Goal: Transaction & Acquisition: Subscribe to service/newsletter

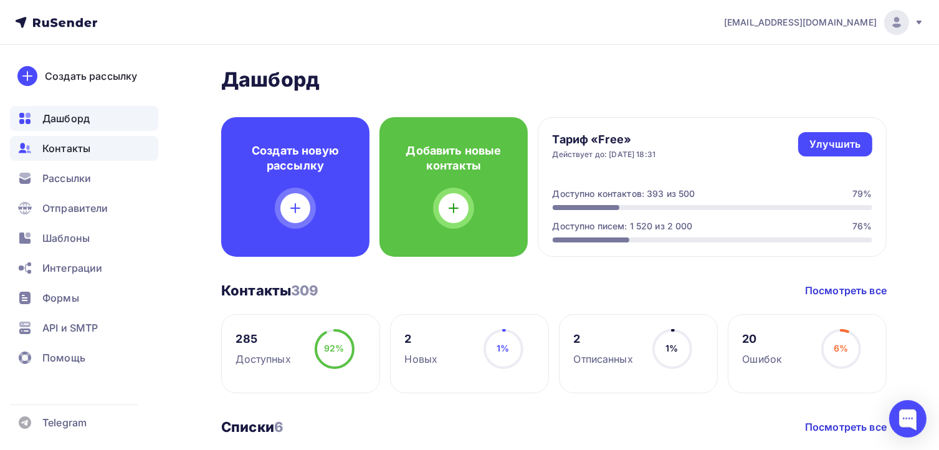
click at [70, 152] on span "Контакты" at bounding box center [66, 148] width 48 height 15
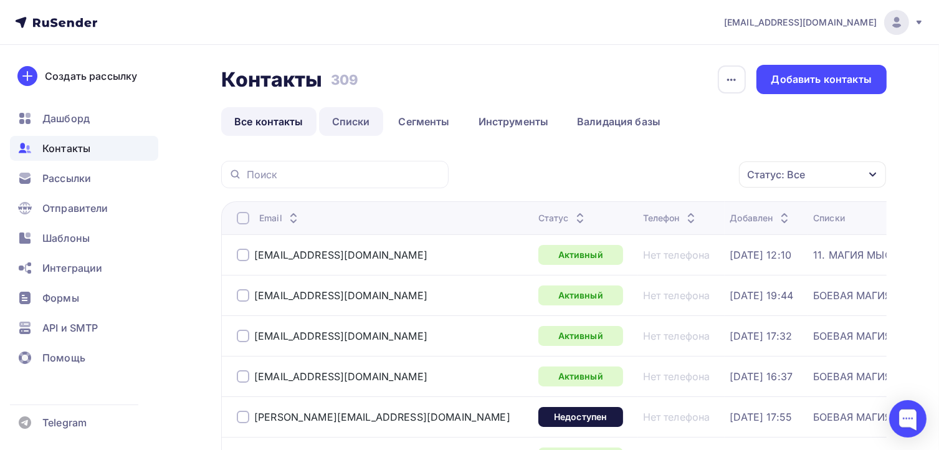
click at [348, 124] on link "Списки" at bounding box center [351, 121] width 64 height 29
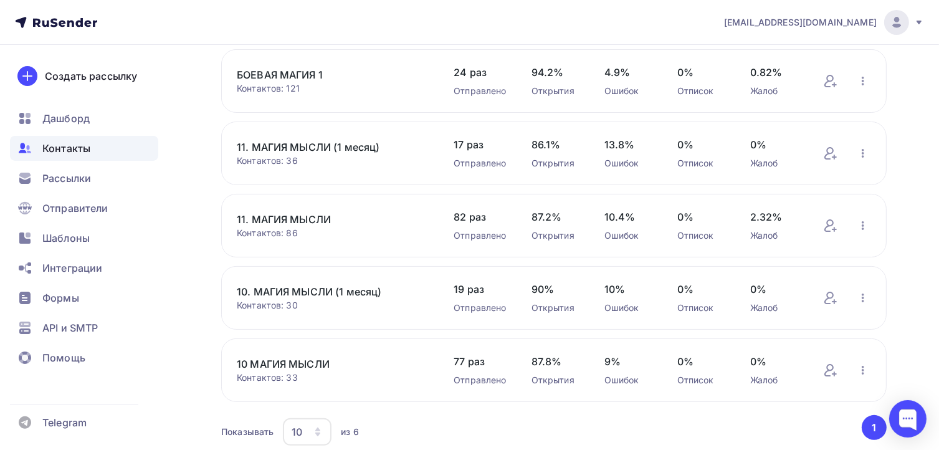
scroll to position [226, 0]
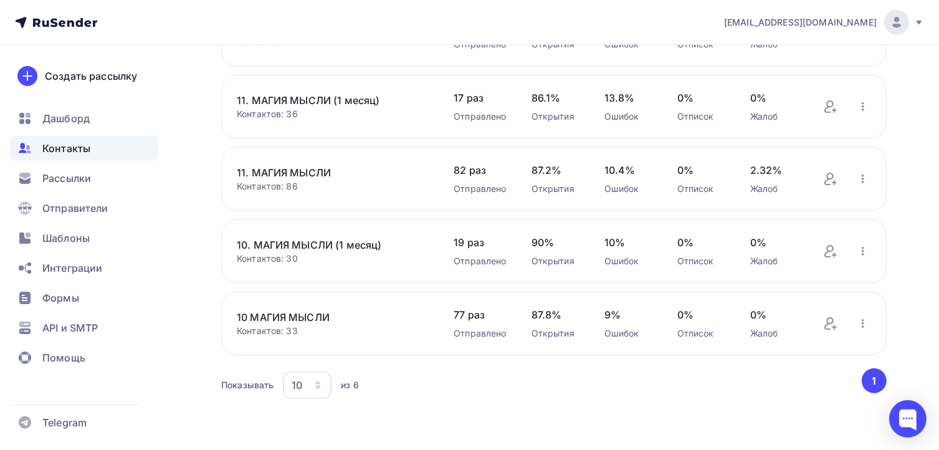
click at [277, 245] on link "10. МАГИЯ МЫСЛИ (1 месяц)" at bounding box center [333, 244] width 192 height 15
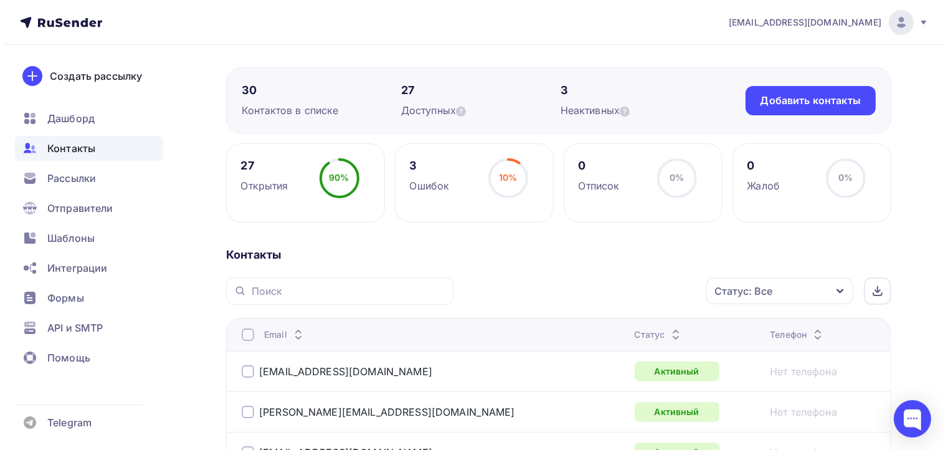
scroll to position [187, 0]
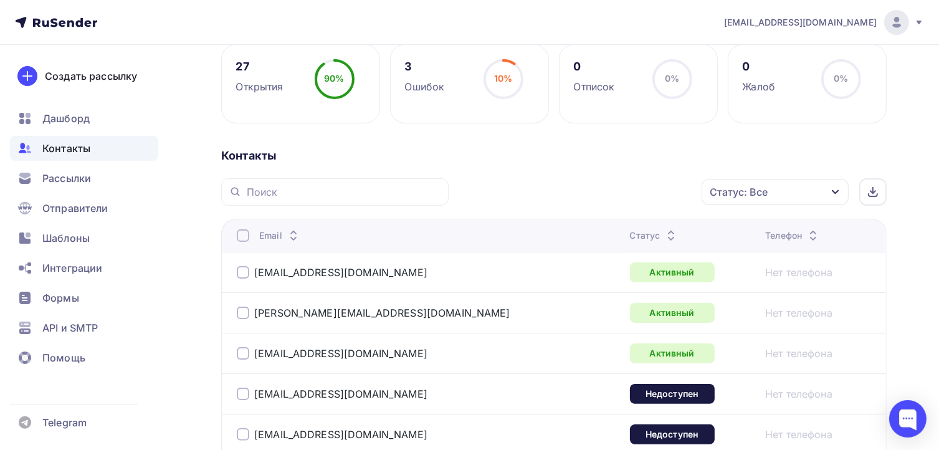
click at [242, 237] on div at bounding box center [243, 235] width 12 height 12
click at [677, 193] on icon "button" at bounding box center [675, 191] width 15 height 15
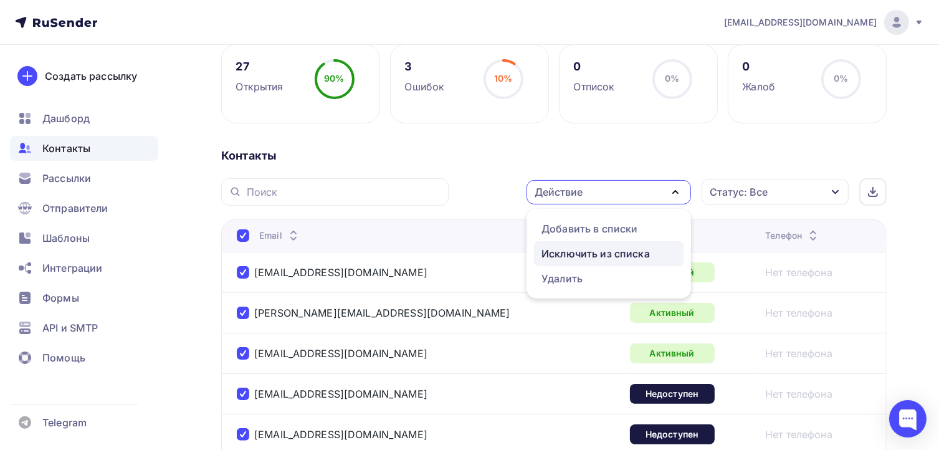
click at [630, 248] on div "Исключить из списка" at bounding box center [595, 253] width 108 height 15
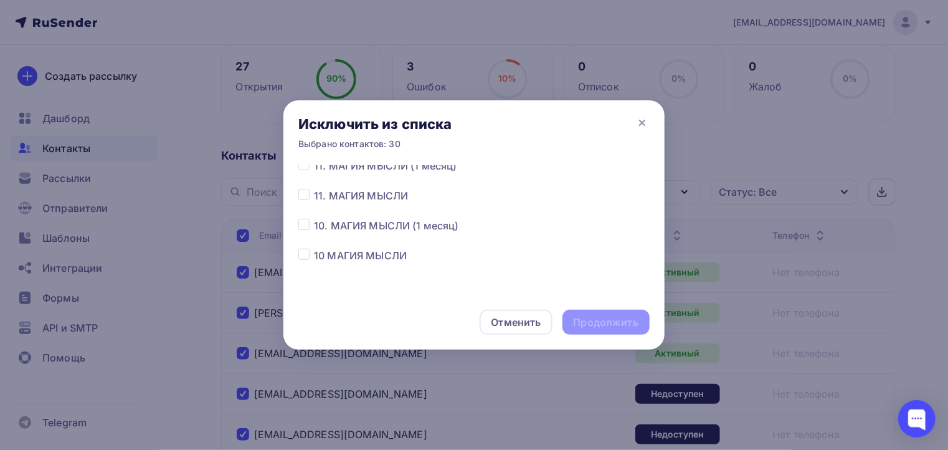
scroll to position [97, 0]
click at [314, 218] on label at bounding box center [314, 218] width 0 height 0
click at [308, 227] on input "checkbox" at bounding box center [303, 223] width 11 height 11
checkbox input "true"
click at [619, 327] on div "Продолжить" at bounding box center [606, 322] width 65 height 14
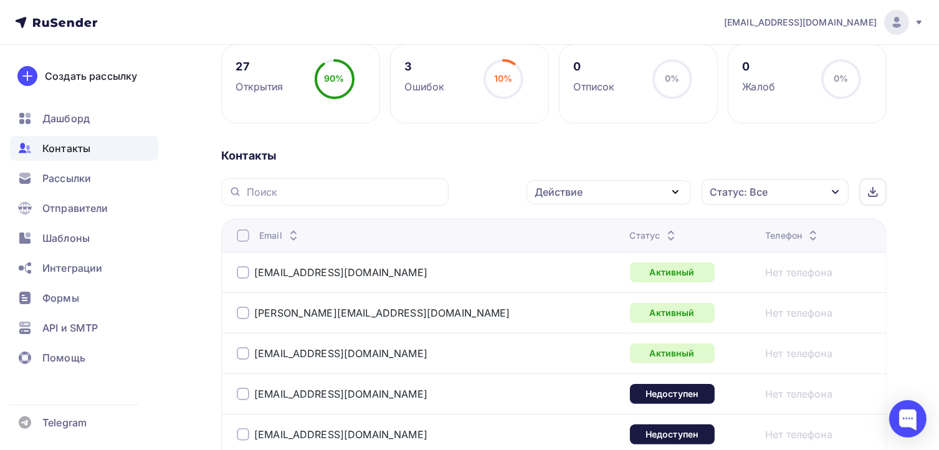
click at [242, 235] on div at bounding box center [243, 235] width 12 height 12
click at [642, 191] on div "Действие" at bounding box center [608, 192] width 164 height 24
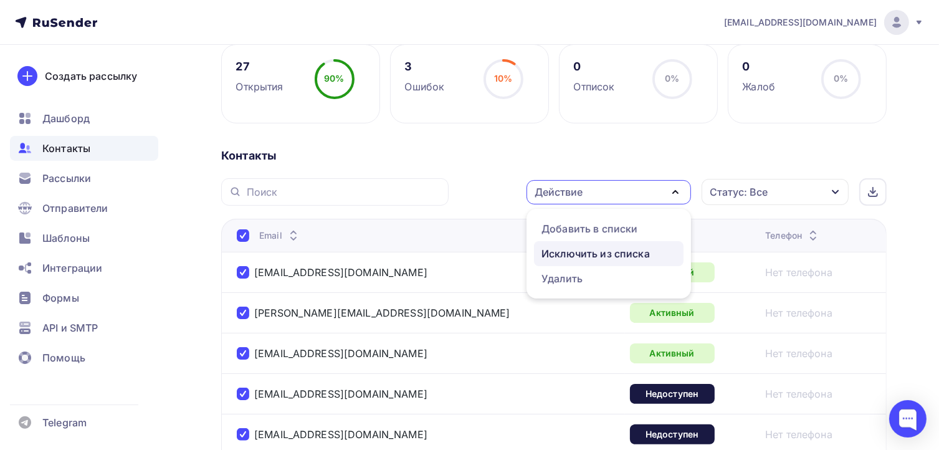
click at [635, 250] on div "Исключить из списка" at bounding box center [595, 253] width 108 height 15
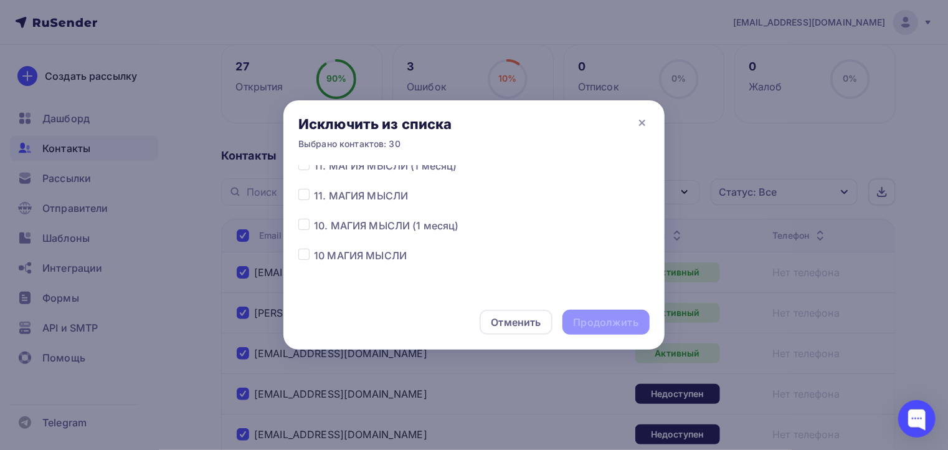
click at [314, 218] on label at bounding box center [314, 218] width 0 height 0
click at [302, 225] on input "checkbox" at bounding box center [303, 223] width 11 height 11
checkbox input "true"
click at [608, 325] on div "Продолжить" at bounding box center [606, 322] width 65 height 14
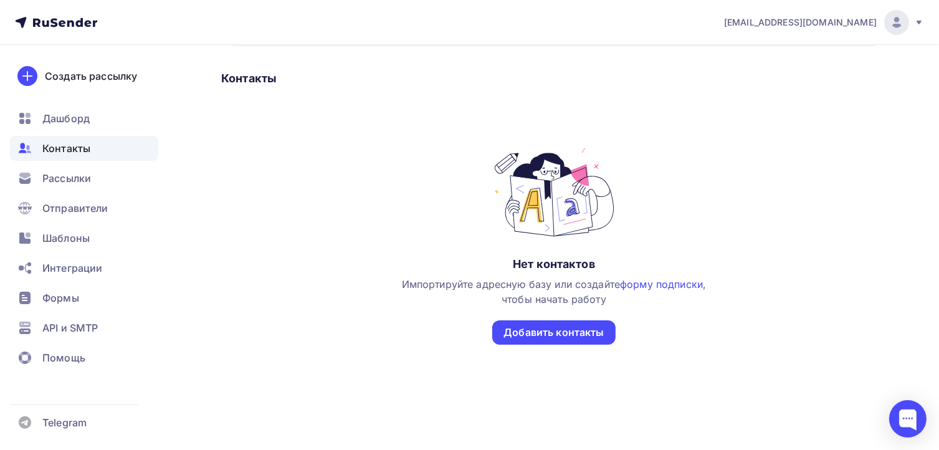
scroll to position [174, 0]
click at [569, 330] on div "Добавить контакты" at bounding box center [553, 333] width 100 height 14
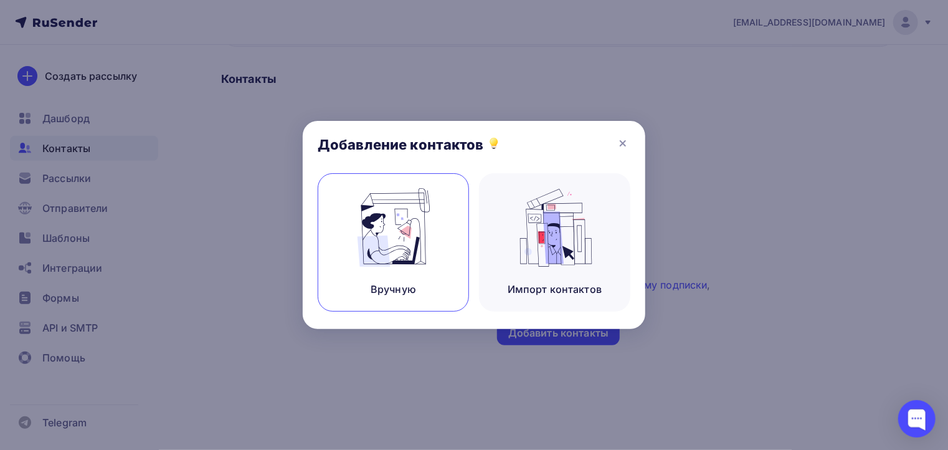
click at [411, 268] on div "Вручную" at bounding box center [393, 242] width 151 height 138
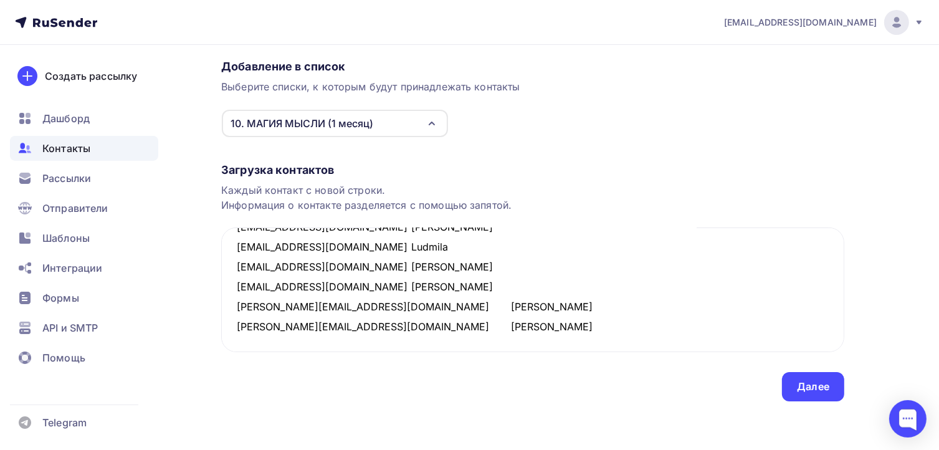
scroll to position [97, 0]
type textarea "[EMAIL_ADDRESS][DOMAIN_NAME] [PERSON_NAME] [EMAIL_ADDRESS][DOMAIN_NAME] [PERSON…"
click at [829, 389] on div "Далее" at bounding box center [813, 386] width 62 height 29
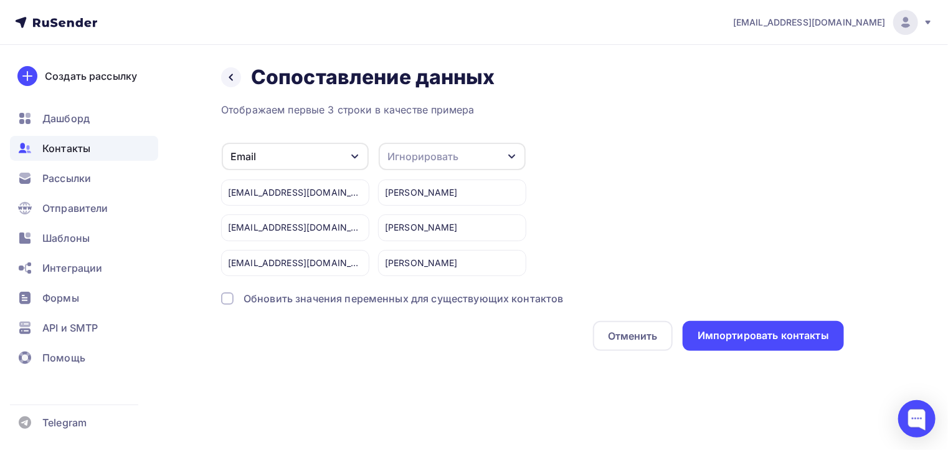
click at [409, 153] on div "Игнорировать" at bounding box center [422, 156] width 71 height 15
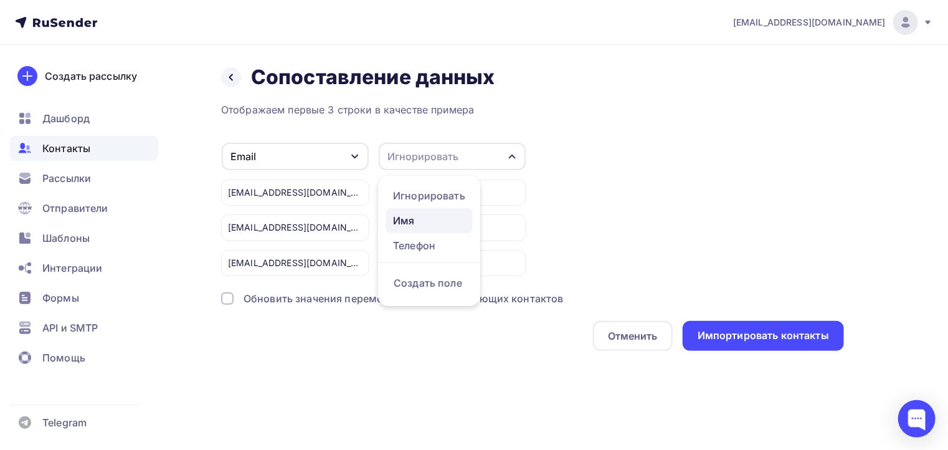
click at [402, 216] on div "Имя" at bounding box center [429, 220] width 72 height 15
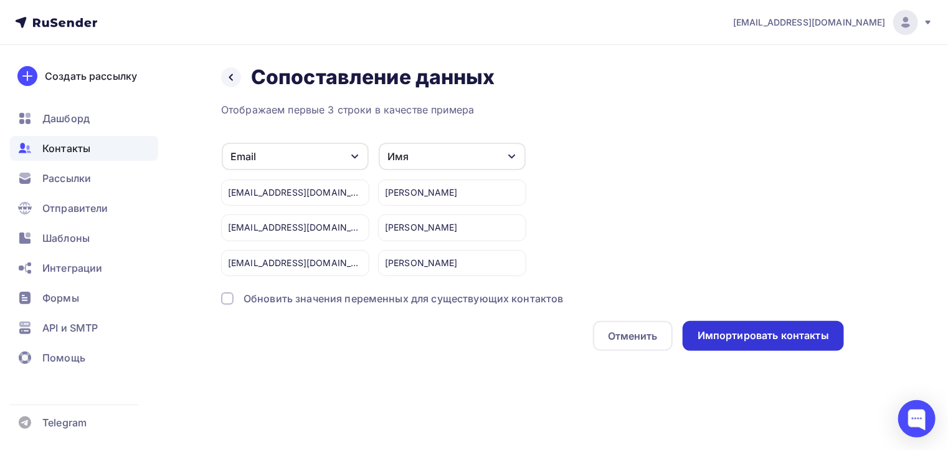
click at [791, 336] on div "Импортировать контакты" at bounding box center [763, 335] width 131 height 14
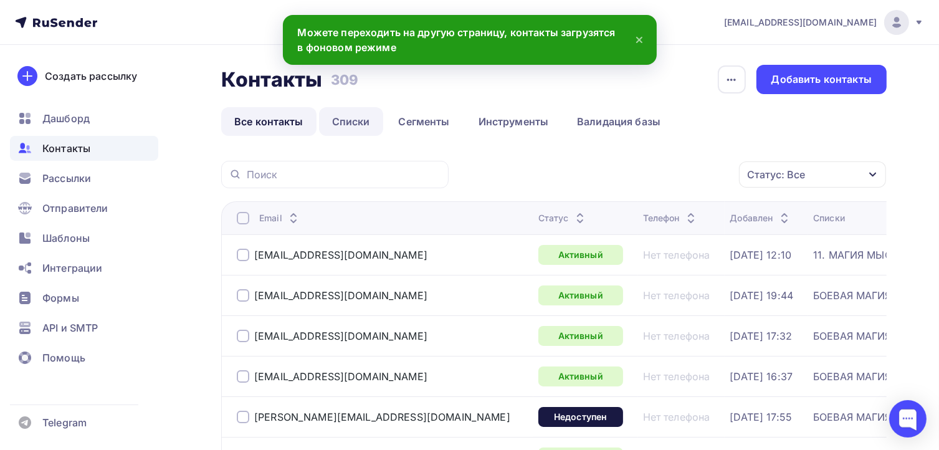
click at [359, 128] on link "Списки" at bounding box center [351, 121] width 64 height 29
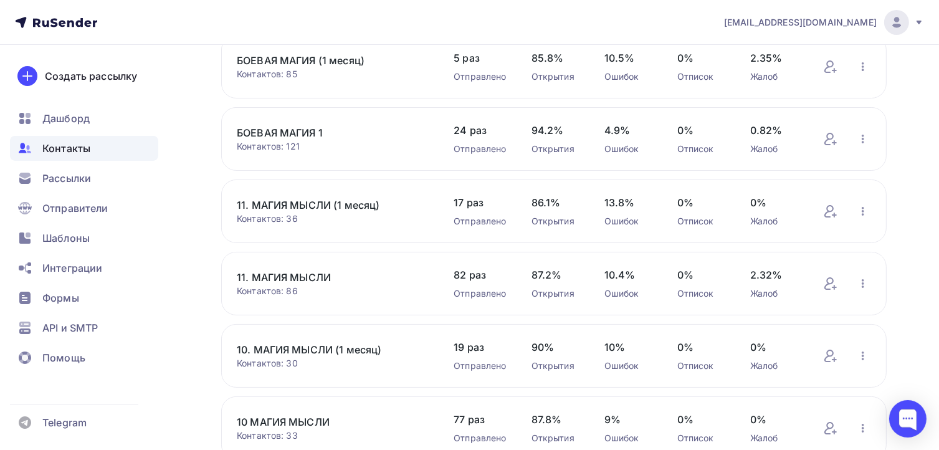
scroll to position [226, 0]
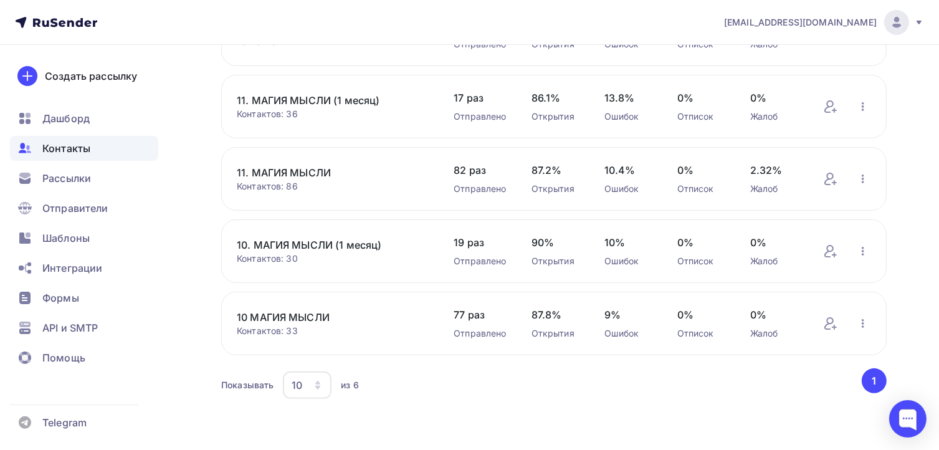
click at [289, 245] on link "10. МАГИЯ МЫСЛИ (1 месяц)" at bounding box center [333, 244] width 192 height 15
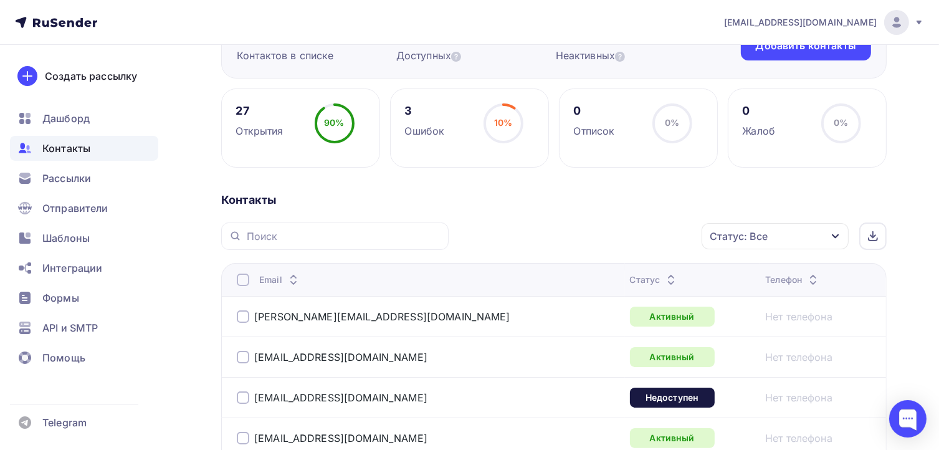
scroll to position [138, 0]
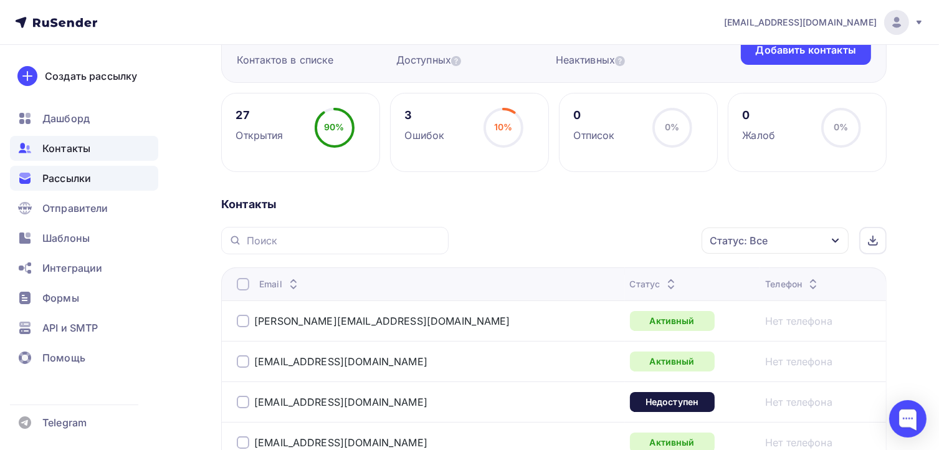
click at [67, 183] on span "Рассылки" at bounding box center [66, 178] width 49 height 15
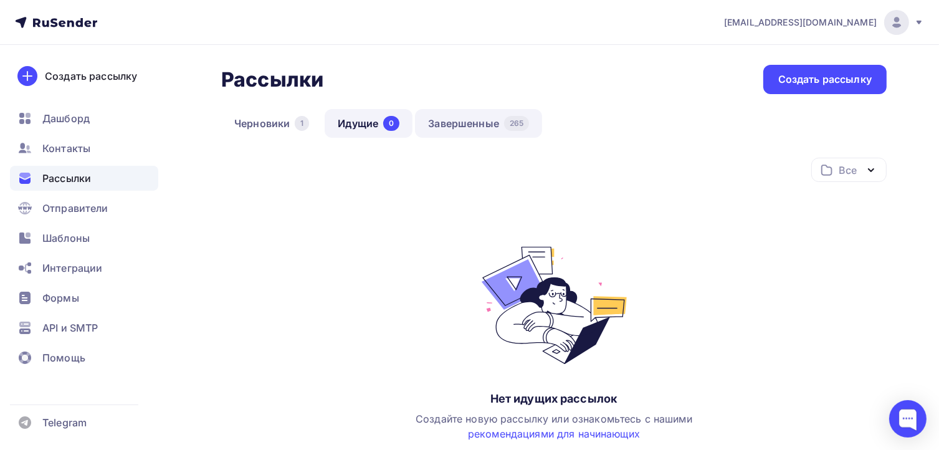
click at [499, 130] on link "Завершенные 265" at bounding box center [478, 123] width 127 height 29
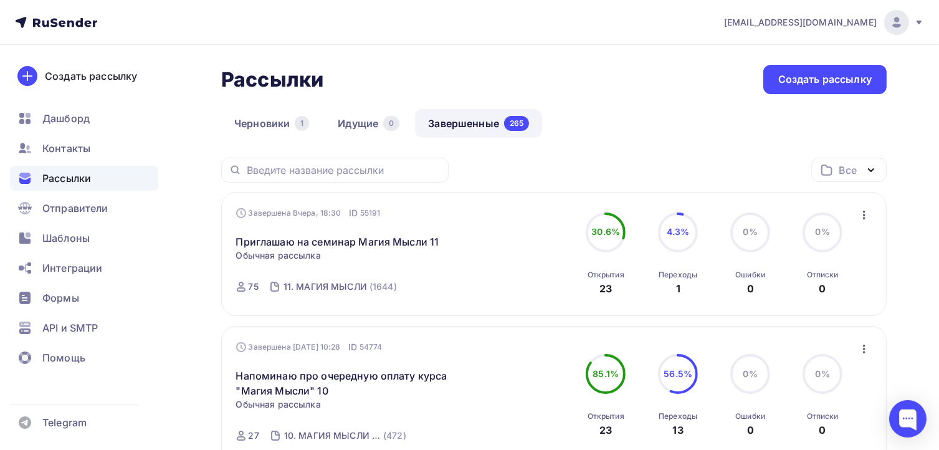
click at [862, 216] on icon "button" at bounding box center [864, 214] width 15 height 15
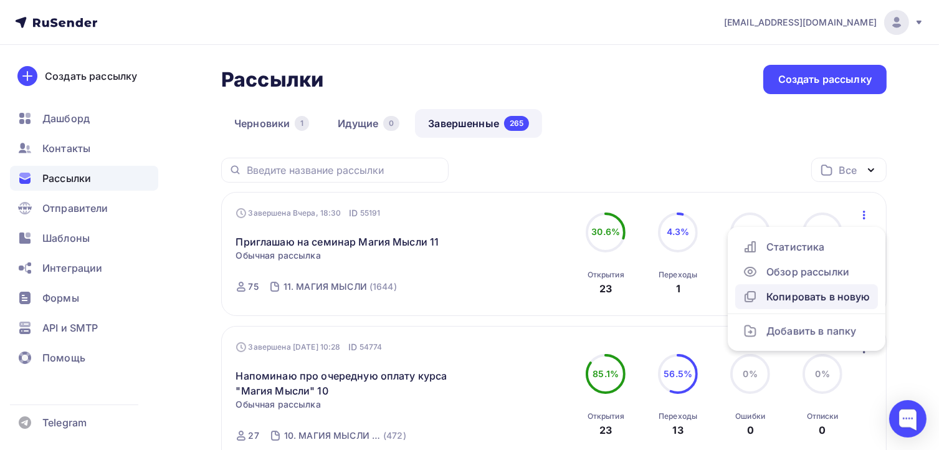
click at [809, 298] on div "Копировать в новую" at bounding box center [807, 296] width 128 height 15
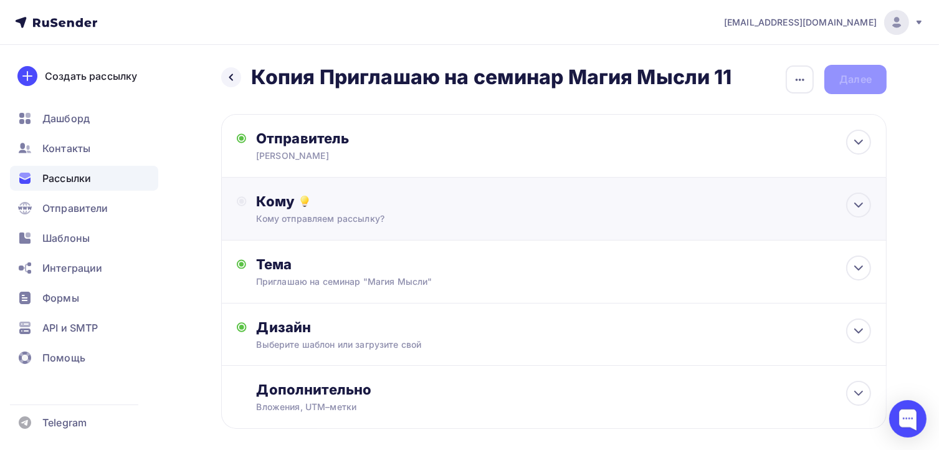
click at [254, 201] on div "Кому Кому отправляем рассылку? Списки получателей Выберите список Все списки id…" at bounding box center [554, 209] width 634 height 32
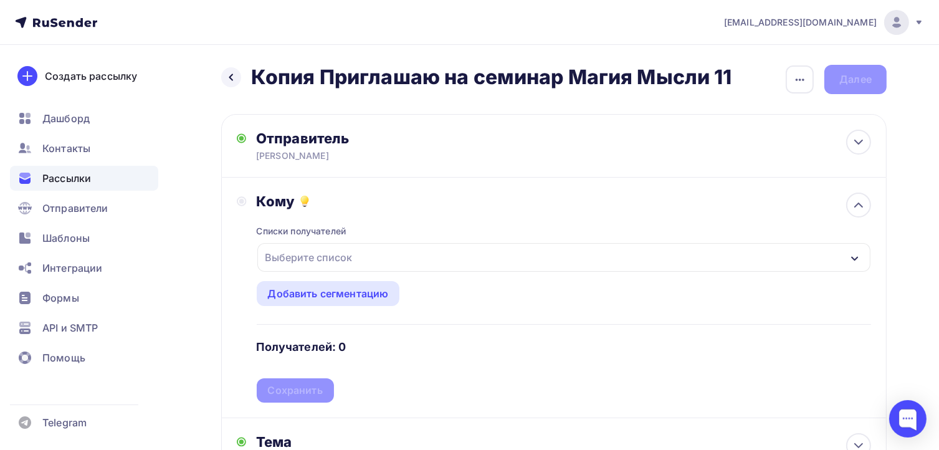
click at [278, 247] on div "Выберите список" at bounding box center [308, 257] width 97 height 22
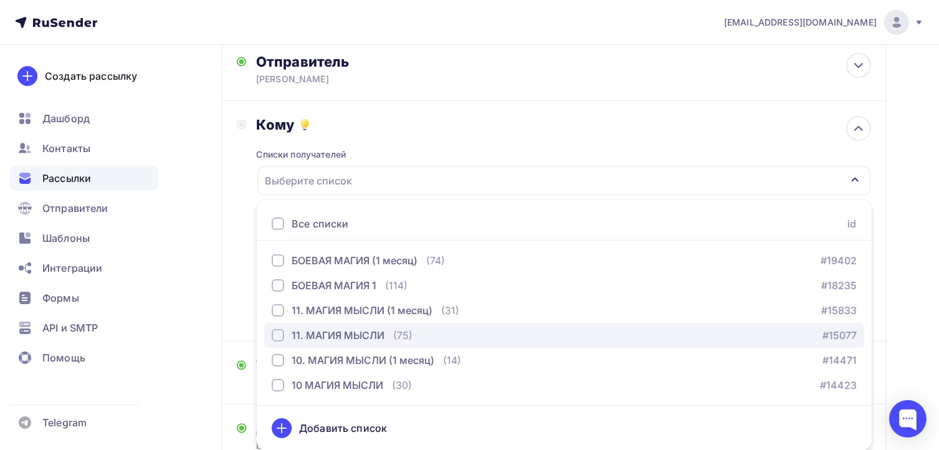
click at [311, 335] on div "11. МАГИЯ МЫСЛИ" at bounding box center [338, 335] width 93 height 15
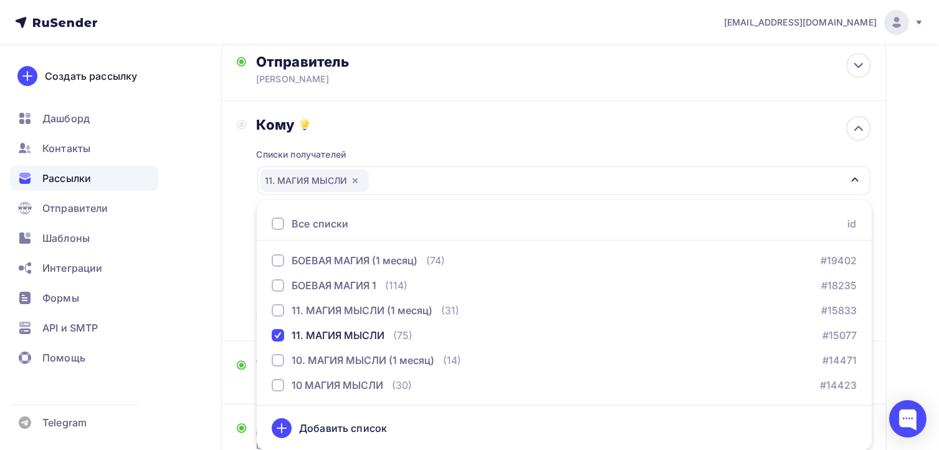
click at [242, 226] on div "Кому Списки получателей 11. МАГИЯ МЫСЛИ Все списки id БОЕВАЯ МАГИЯ (1 месяц) (7…" at bounding box center [554, 221] width 634 height 210
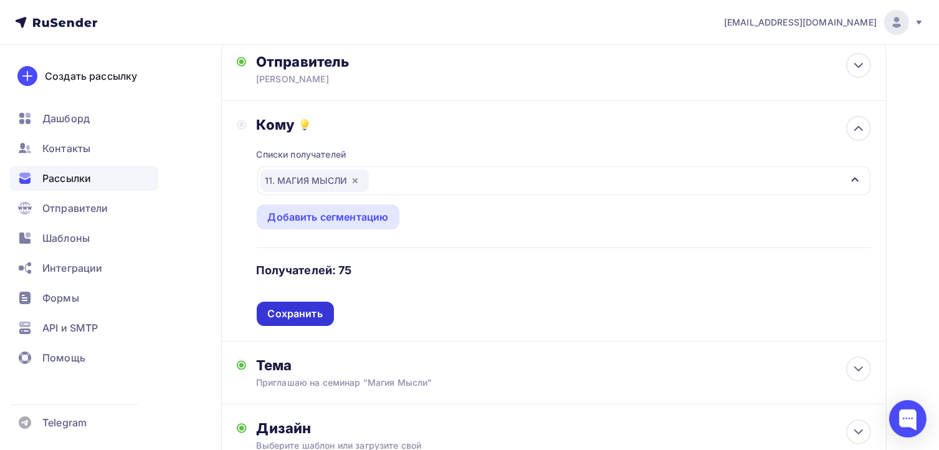
click at [294, 315] on div "Сохранить" at bounding box center [295, 314] width 55 height 14
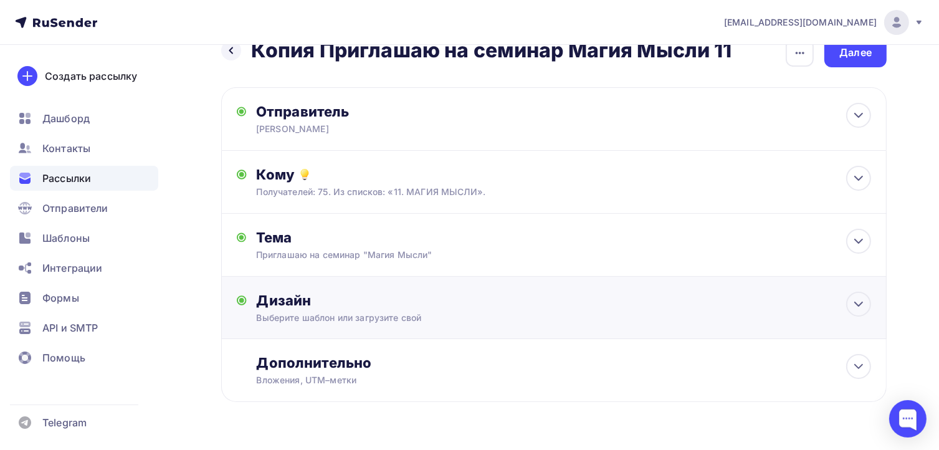
scroll to position [0, 0]
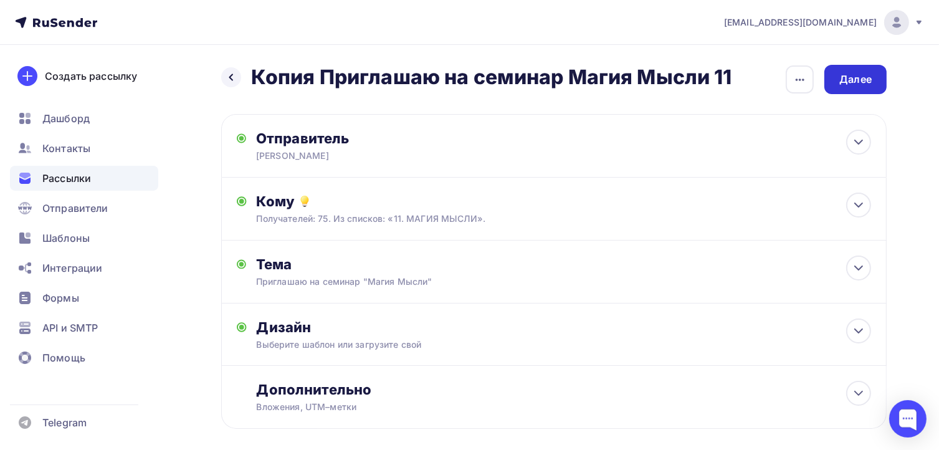
click at [852, 80] on div "Далее" at bounding box center [855, 79] width 32 height 14
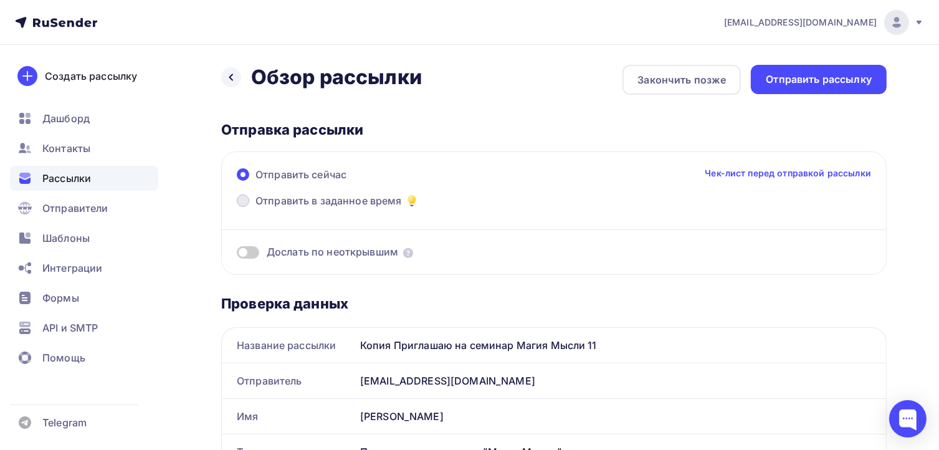
click at [270, 196] on span "Отправить в заданное время" at bounding box center [328, 200] width 146 height 15
click at [255, 208] on input "Отправить в заданное время" at bounding box center [255, 208] width 0 height 0
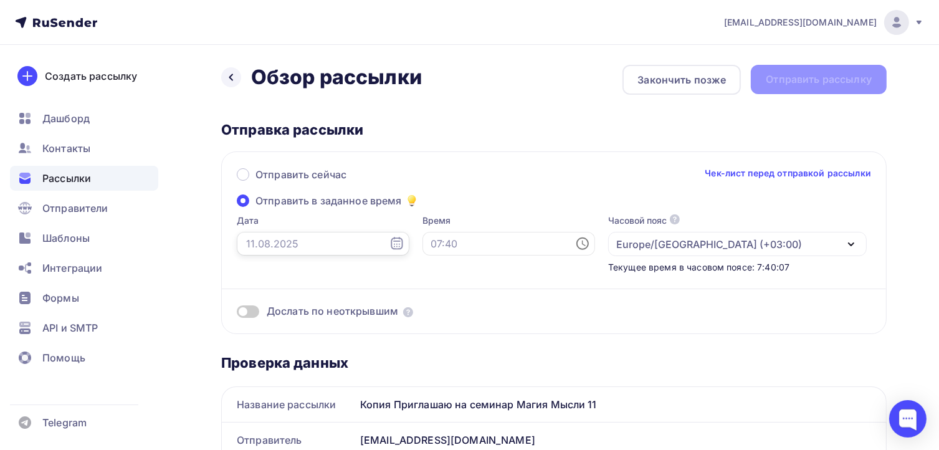
click at [287, 239] on input "text" at bounding box center [323, 244] width 173 height 24
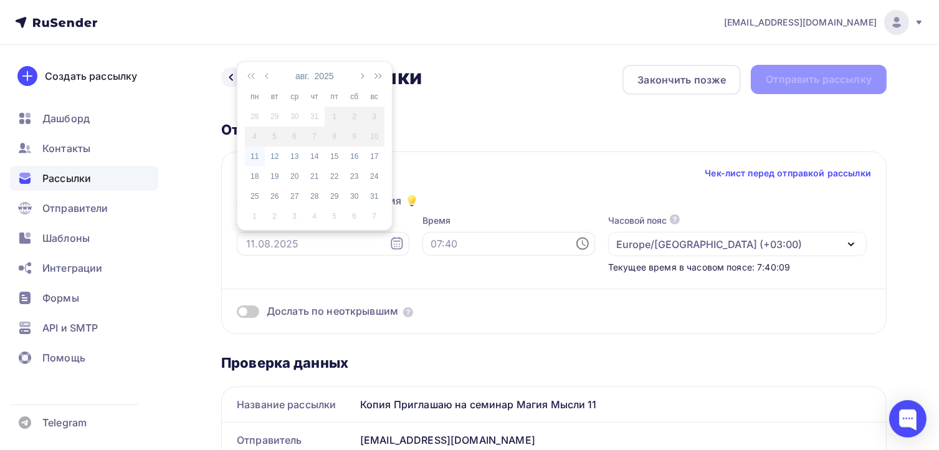
click at [254, 153] on div "11" at bounding box center [255, 156] width 20 height 11
type input "[DATE]"
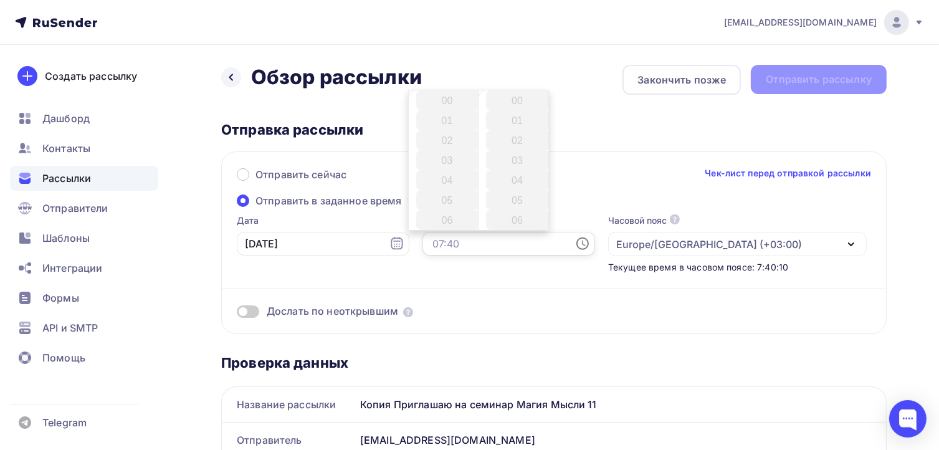
click at [429, 235] on input "text" at bounding box center [508, 244] width 173 height 24
click at [443, 137] on li "08" at bounding box center [448, 135] width 64 height 20
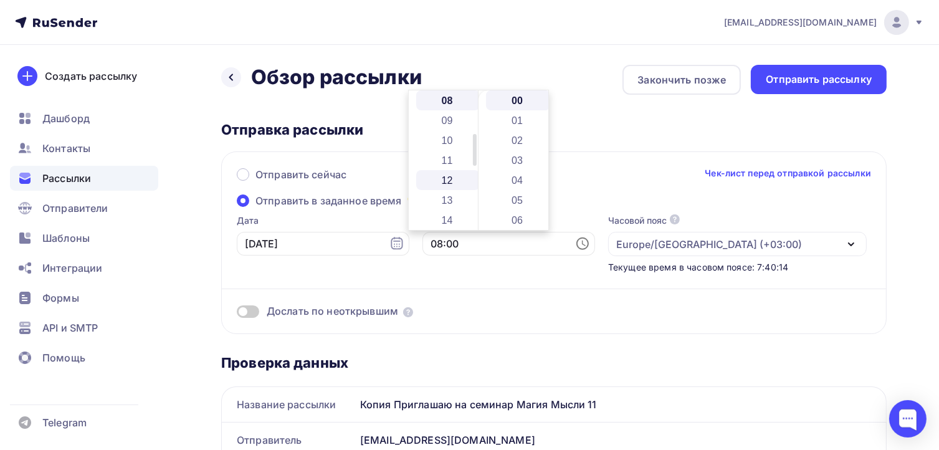
scroll to position [284, 0]
click at [443, 173] on li "18" at bounding box center [448, 175] width 64 height 20
click at [513, 199] on li "30" at bounding box center [518, 200] width 64 height 20
type input "18:30"
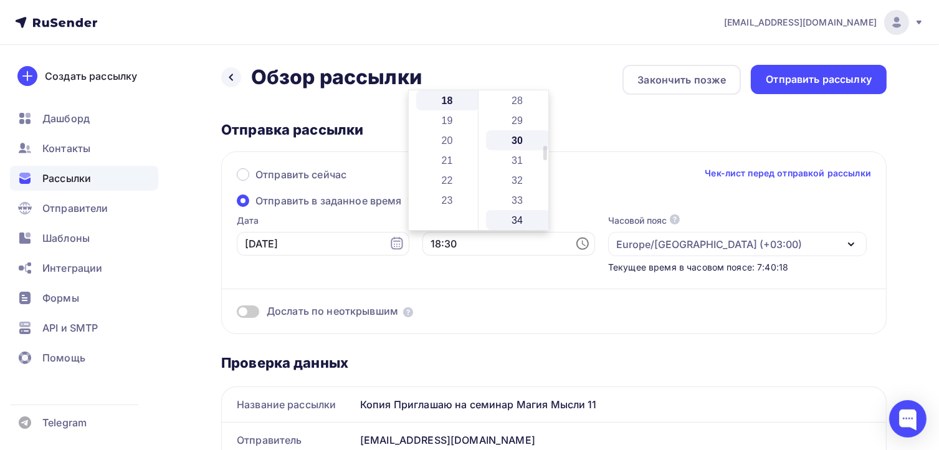
scroll to position [598, 0]
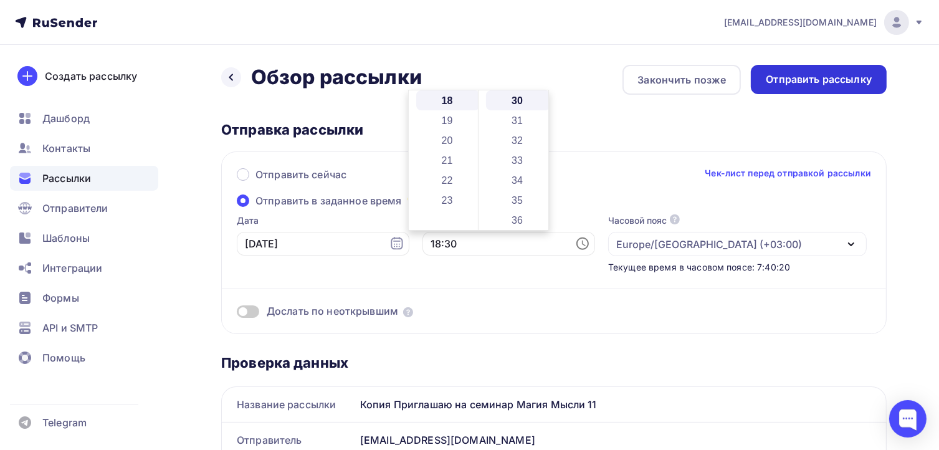
click at [817, 80] on div "Отправить рассылку" at bounding box center [819, 79] width 106 height 14
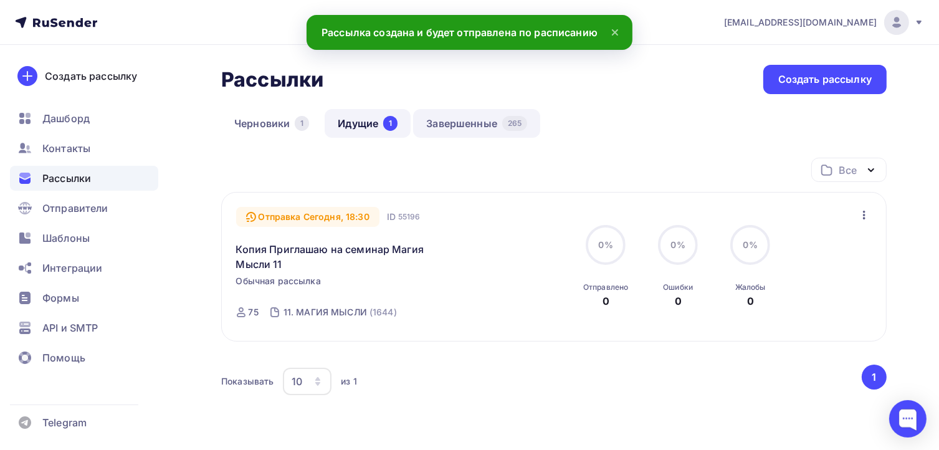
click at [472, 124] on link "Завершенные 265" at bounding box center [476, 123] width 127 height 29
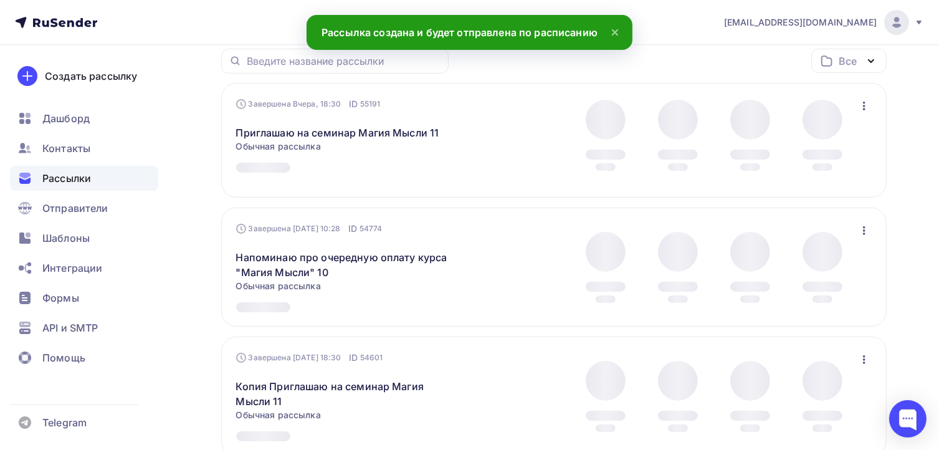
scroll to position [125, 0]
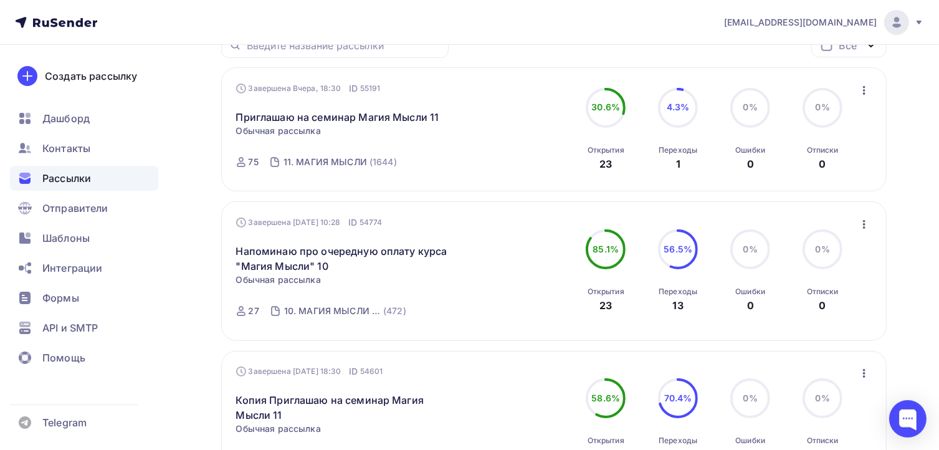
click at [860, 226] on icon "button" at bounding box center [864, 224] width 15 height 15
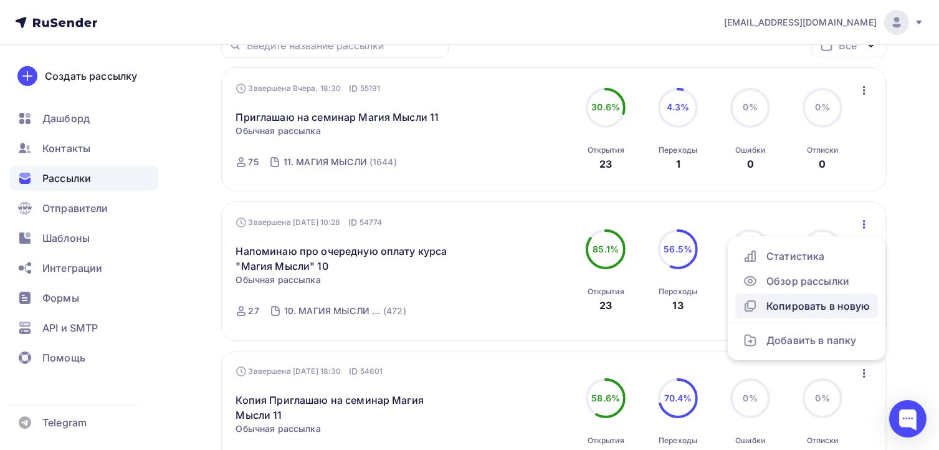
click at [805, 307] on div "Копировать в новую" at bounding box center [807, 305] width 128 height 15
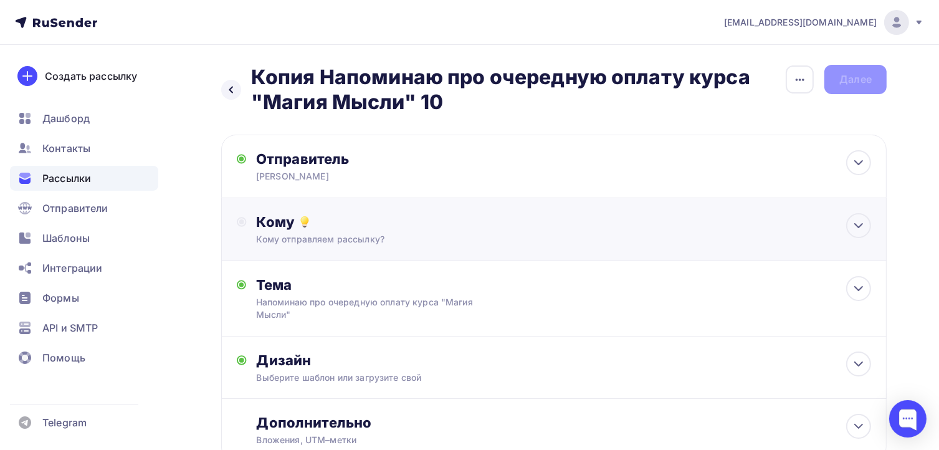
click at [271, 224] on div "Кому" at bounding box center [564, 221] width 615 height 17
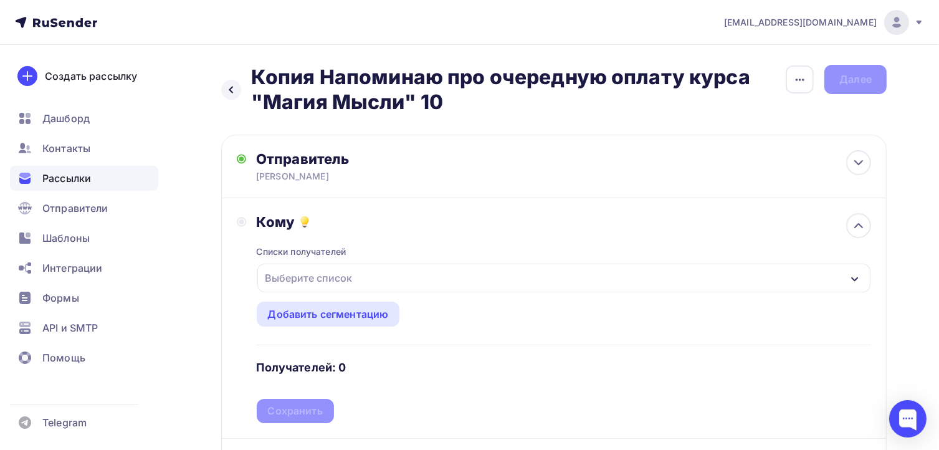
click at [242, 221] on circle at bounding box center [241, 221] width 5 height 5
click at [291, 273] on div "Выберите список" at bounding box center [308, 278] width 97 height 22
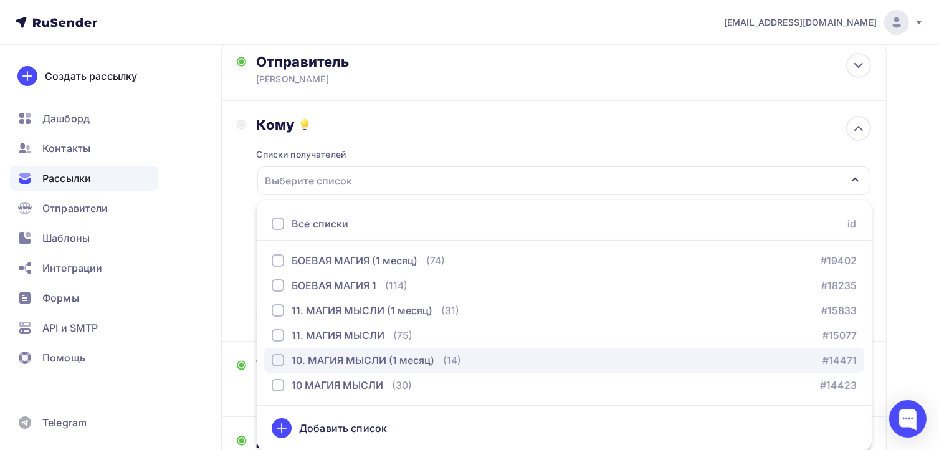
click at [279, 362] on div "button" at bounding box center [278, 360] width 12 height 12
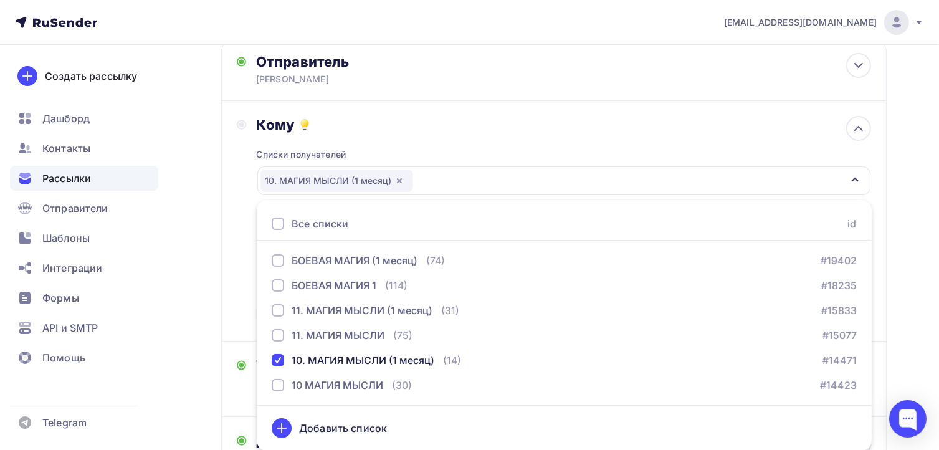
click at [244, 269] on div "Кому Списки получателей 10. МАГИЯ МЫСЛИ (1 месяц) Все списки id БОЕВАЯ МАГИЯ (1…" at bounding box center [554, 221] width 634 height 210
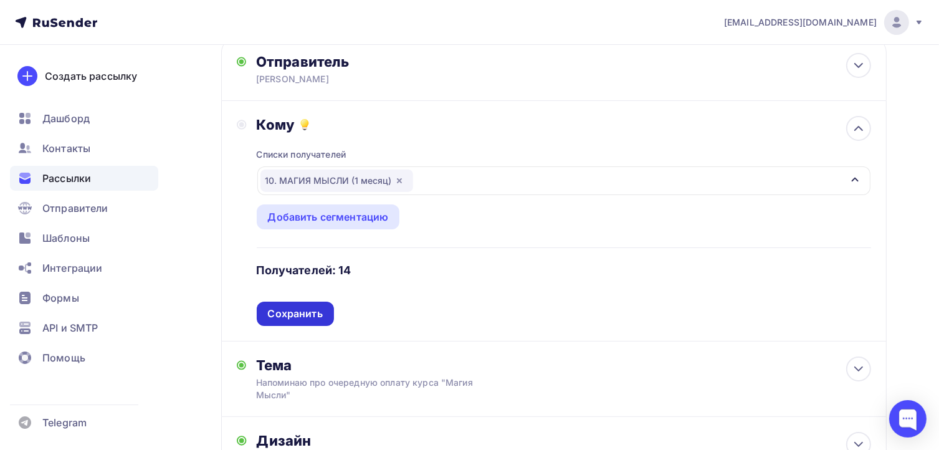
click at [288, 307] on div "Сохранить" at bounding box center [295, 314] width 55 height 14
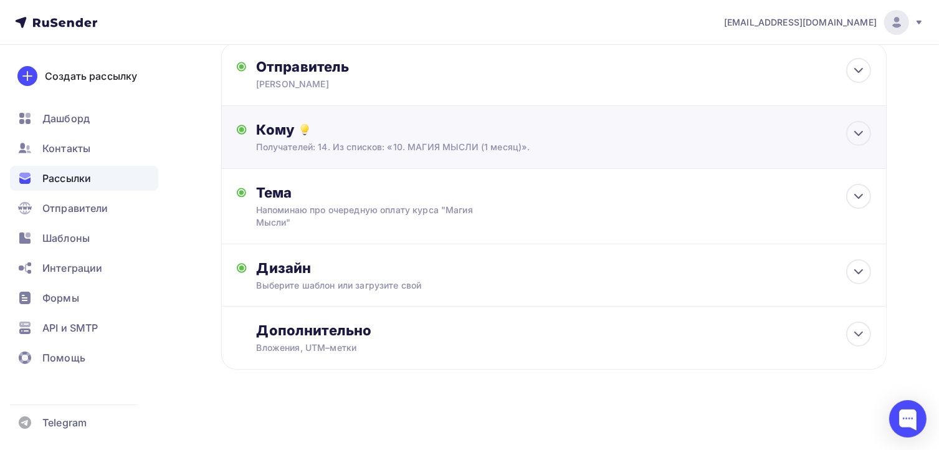
scroll to position [91, 0]
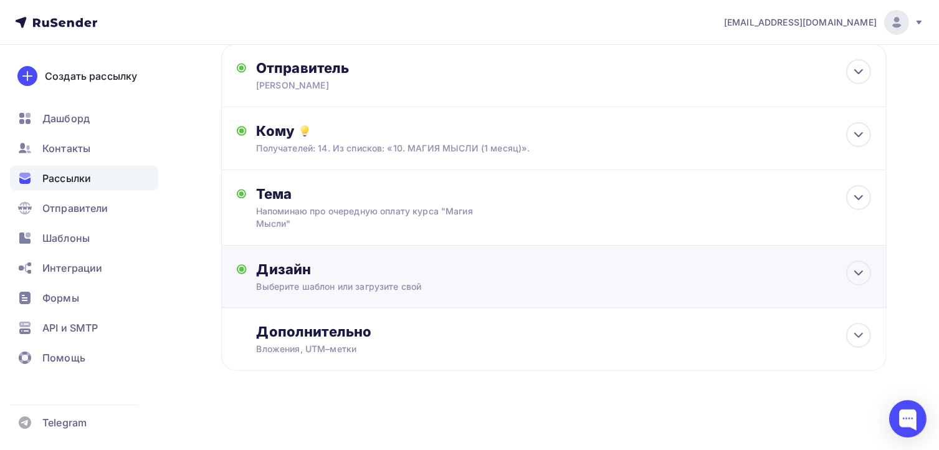
click at [282, 269] on div "Дизайн" at bounding box center [564, 268] width 615 height 17
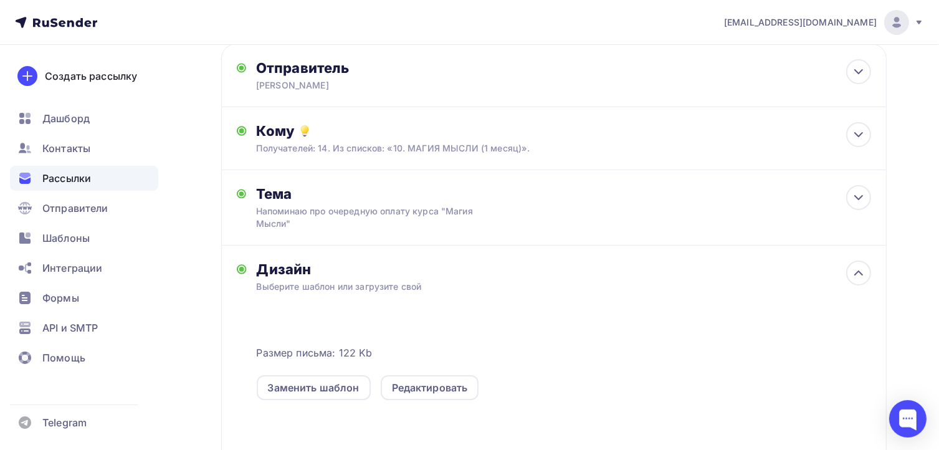
scroll to position [97, 0]
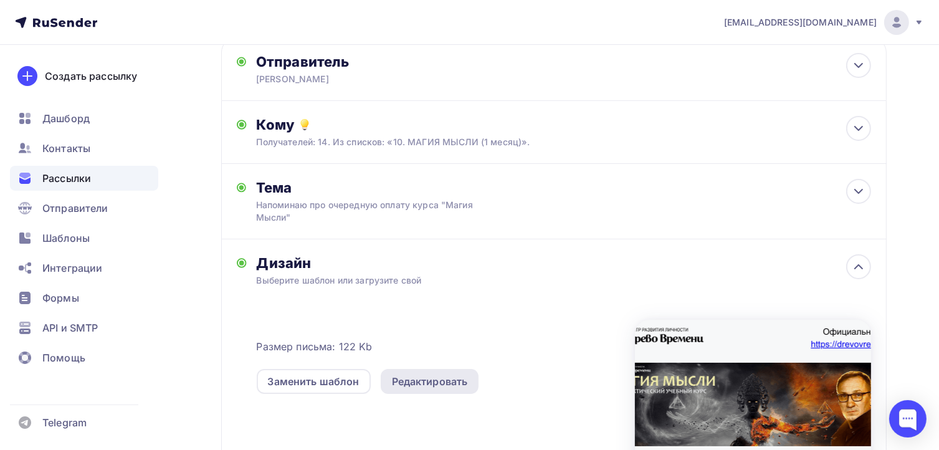
click at [431, 382] on div "Редактировать" at bounding box center [430, 381] width 76 height 15
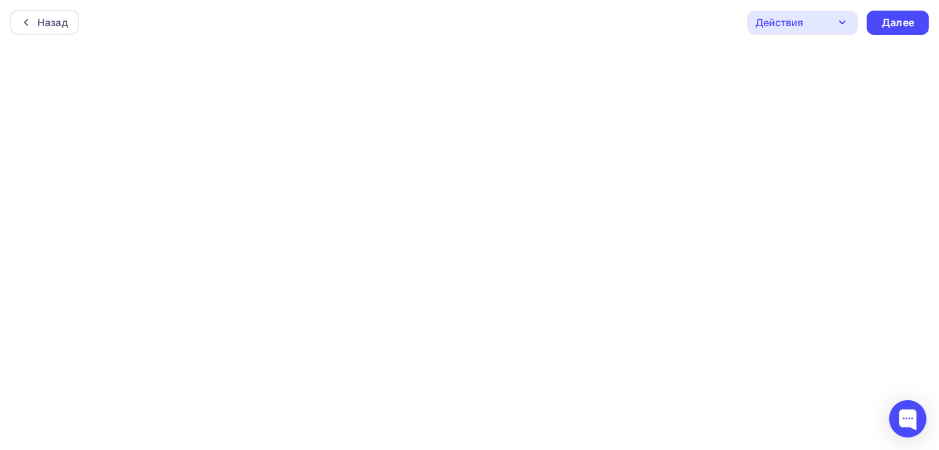
click at [845, 20] on icon "button" at bounding box center [842, 22] width 15 height 15
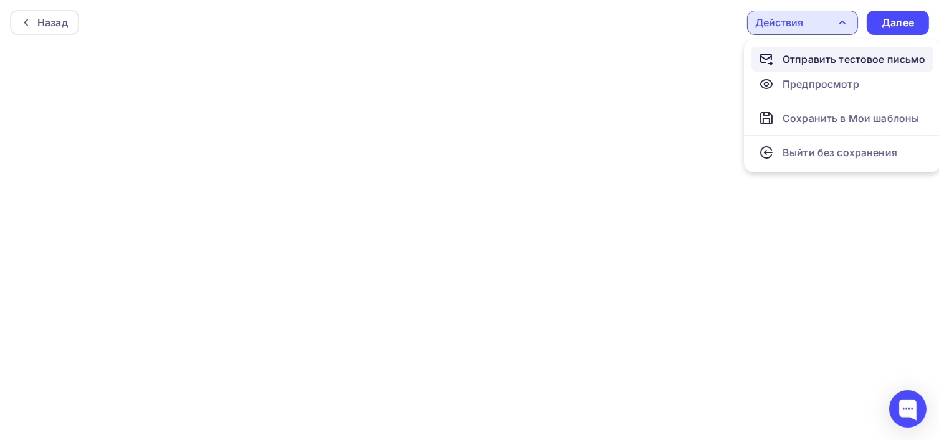
click at [830, 58] on div "Отправить тестовое письмо" at bounding box center [853, 59] width 143 height 15
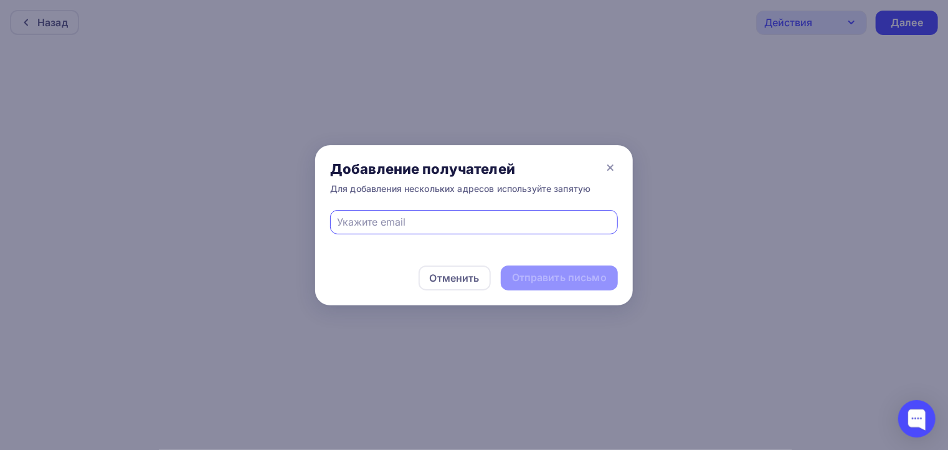
click at [425, 216] on input "text" at bounding box center [474, 221] width 273 height 15
type input "[EMAIL_ADDRESS][DOMAIN_NAME]"
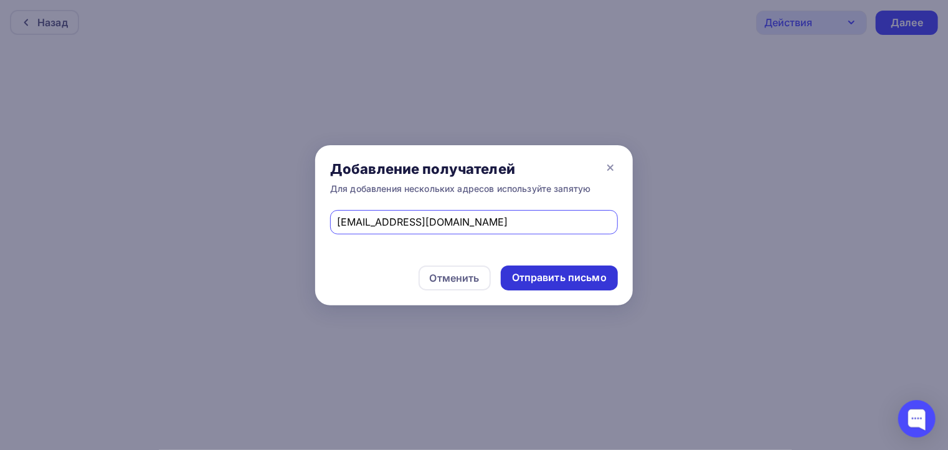
click at [584, 280] on div "Отправить письмо" at bounding box center [559, 277] width 95 height 14
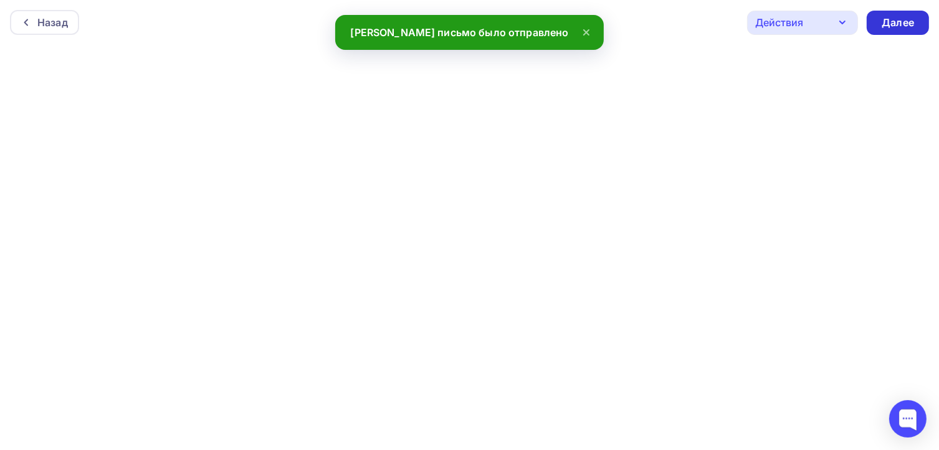
click at [901, 20] on div "Далее" at bounding box center [898, 23] width 32 height 14
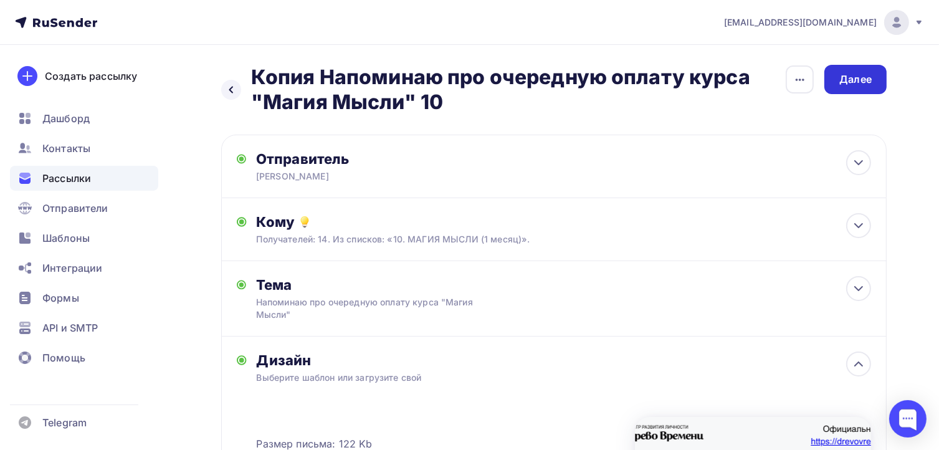
click at [858, 80] on div "Далее" at bounding box center [855, 79] width 32 height 14
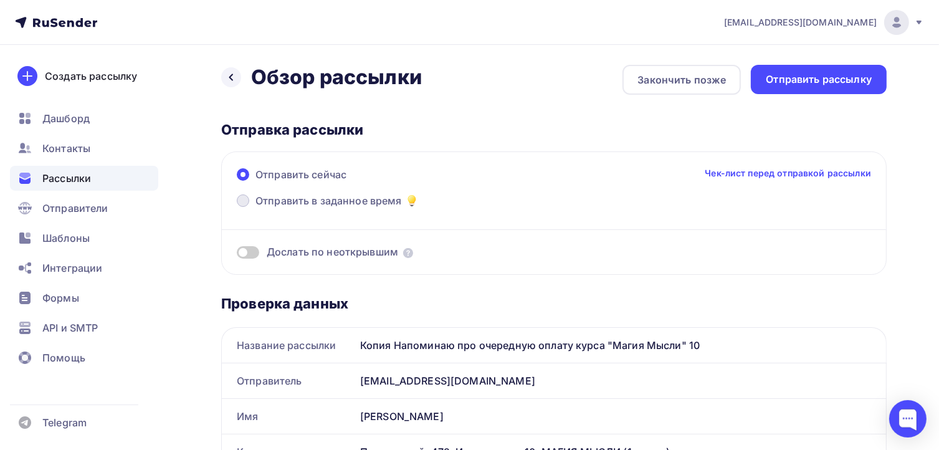
click at [243, 199] on span at bounding box center [243, 200] width 12 height 12
click at [255, 208] on input "Отправить в заданное время" at bounding box center [255, 208] width 0 height 0
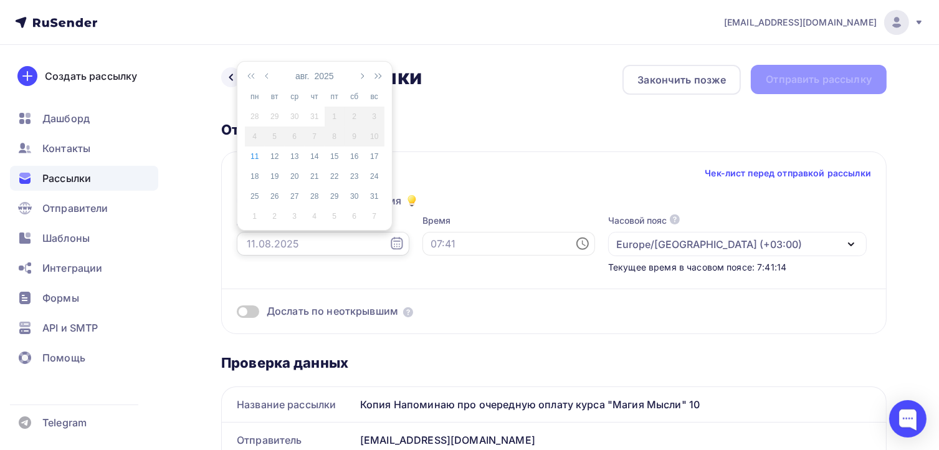
click at [248, 232] on input "text" at bounding box center [323, 244] width 173 height 24
click at [250, 155] on div "11" at bounding box center [255, 156] width 20 height 11
type input "[DATE]"
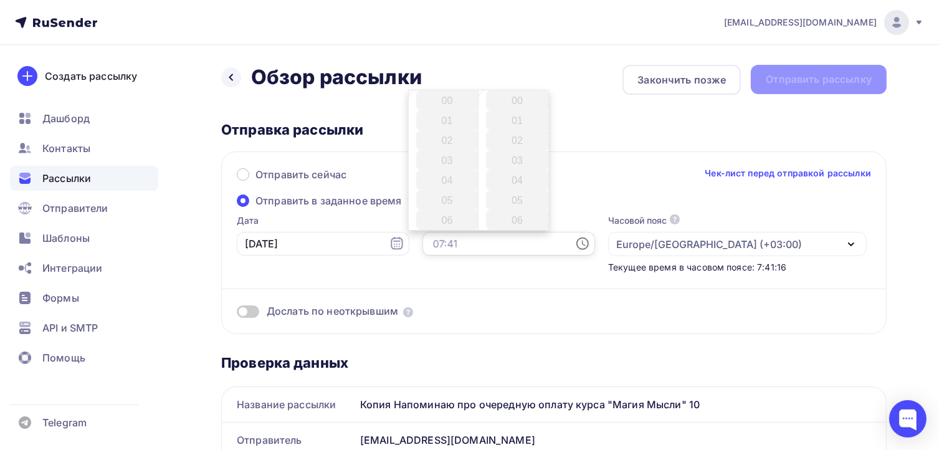
click at [429, 240] on input "text" at bounding box center [508, 244] width 173 height 24
click at [444, 177] on li "10" at bounding box center [448, 175] width 64 height 20
type input "10:00"
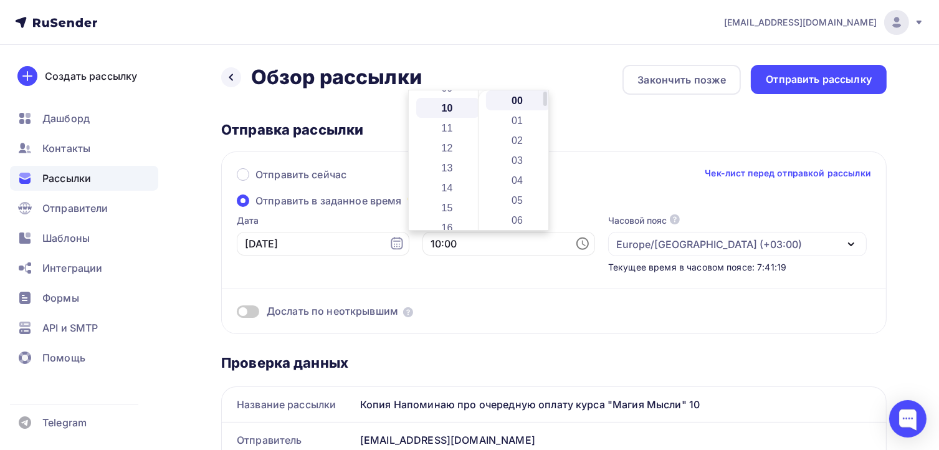
scroll to position [199, 0]
click at [658, 153] on div "Отправить сейчас Чек-лист перед отправкой рассылки Отправить в заданное время Д…" at bounding box center [553, 242] width 665 height 183
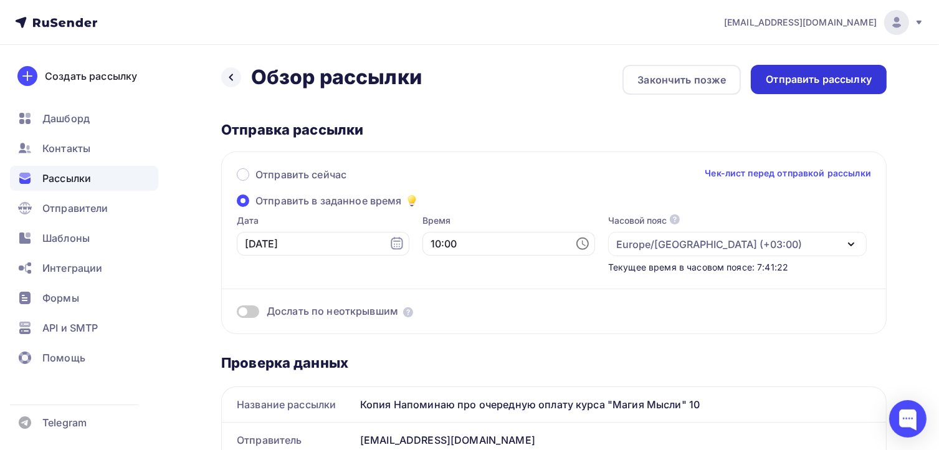
click at [822, 80] on div "Отправить рассылку" at bounding box center [819, 79] width 106 height 14
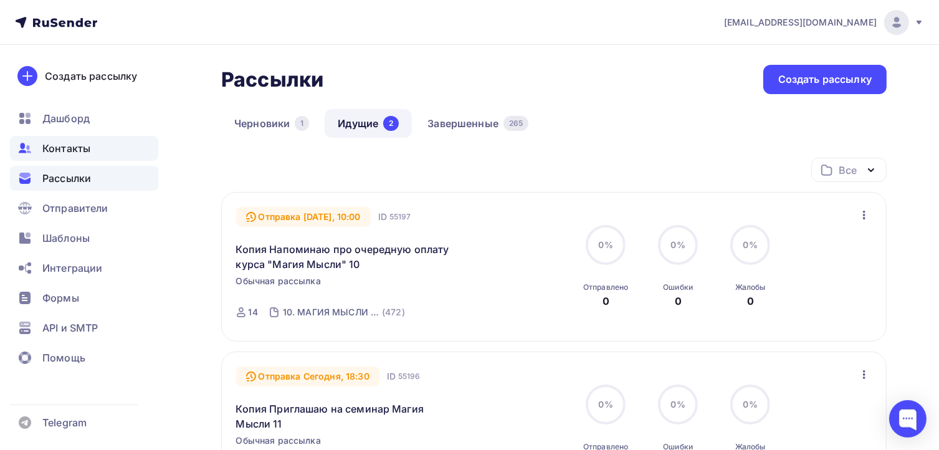
click at [59, 145] on span "Контакты" at bounding box center [66, 148] width 48 height 15
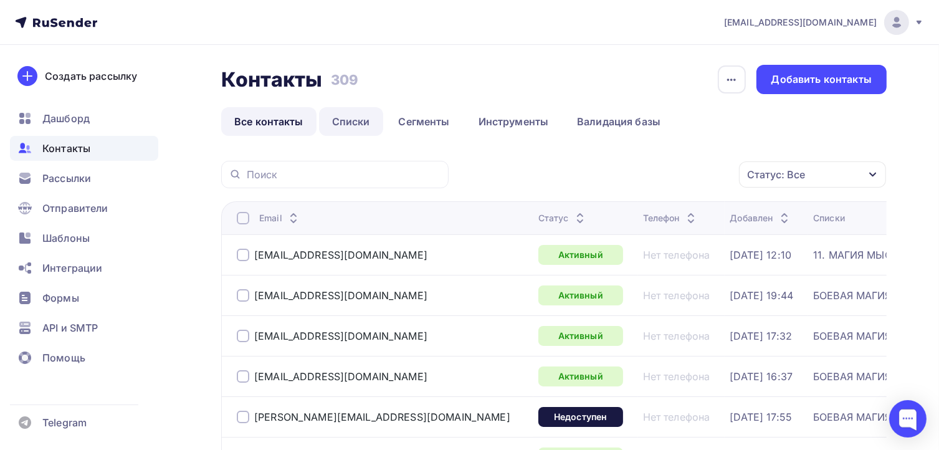
click at [340, 123] on link "Списки" at bounding box center [351, 121] width 64 height 29
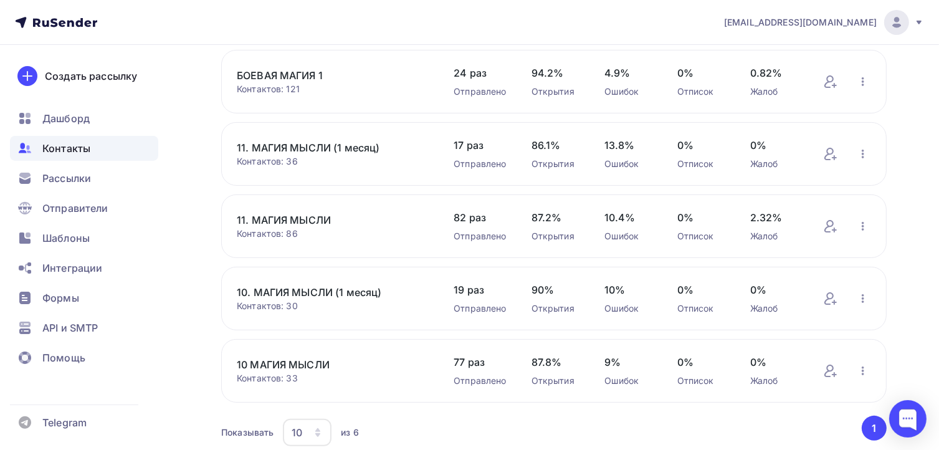
scroll to position [226, 0]
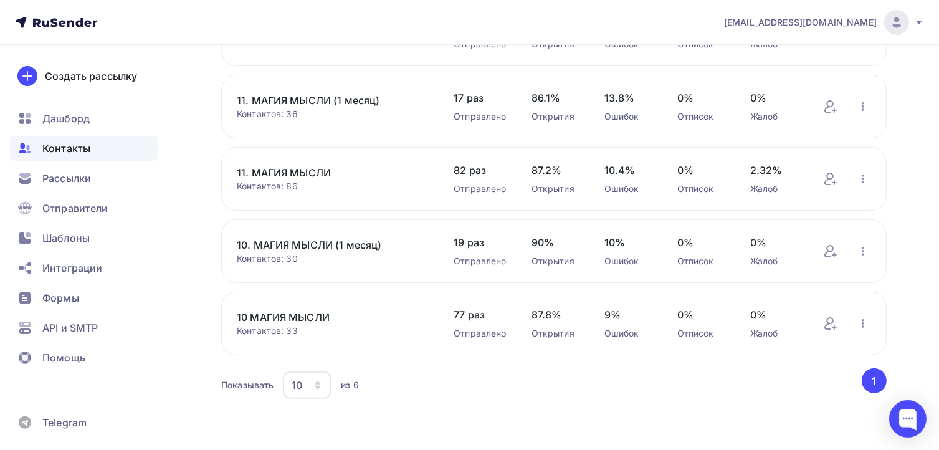
click at [331, 245] on link "10. МАГИЯ МЫСЛИ (1 месяц)" at bounding box center [333, 244] width 192 height 15
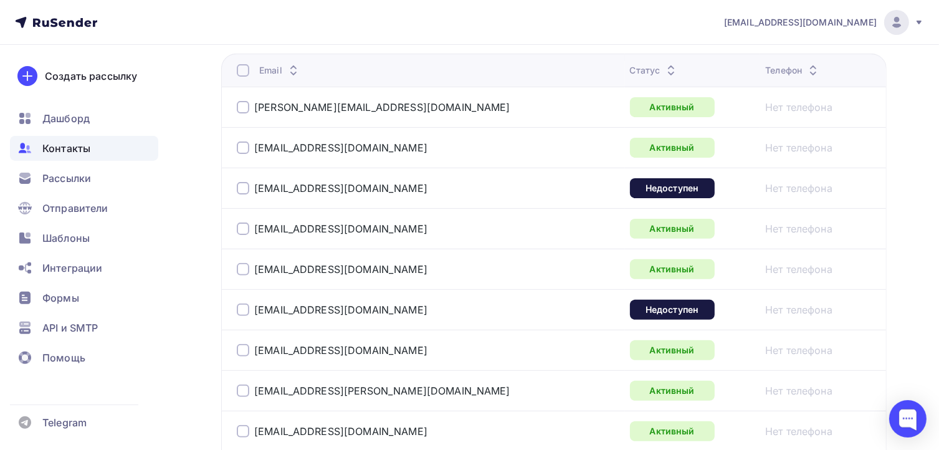
scroll to position [374, 0]
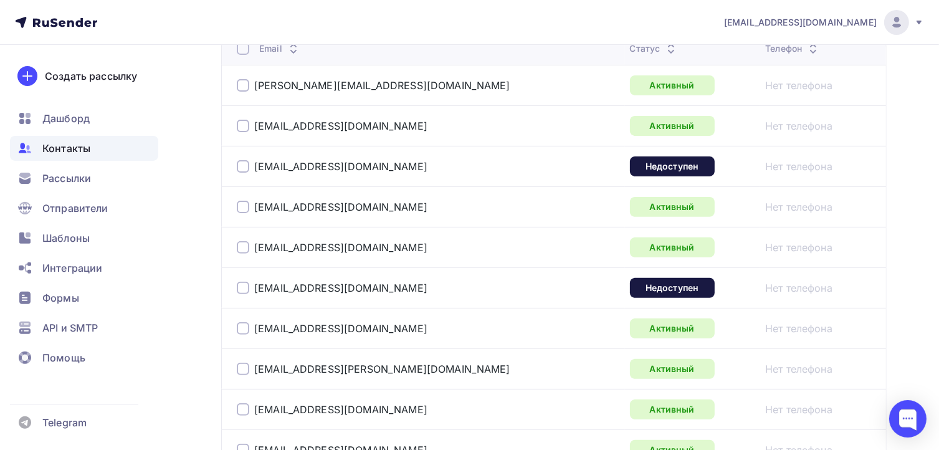
drag, startPoint x: 390, startPoint y: 230, endPoint x: 338, endPoint y: 230, distance: 51.7
click at [338, 230] on tbody "[PERSON_NAME][EMAIL_ADDRESS][DOMAIN_NAME] Активный Нет телефона [EMAIL_ADDRESS]…" at bounding box center [553, 389] width 665 height 648
click at [394, 156] on div "[EMAIL_ADDRESS][DOMAIN_NAME]" at bounding box center [392, 166] width 311 height 20
drag, startPoint x: 376, startPoint y: 169, endPoint x: 247, endPoint y: 169, distance: 129.0
click at [247, 169] on div "[EMAIL_ADDRESS][DOMAIN_NAME]" at bounding box center [392, 166] width 311 height 20
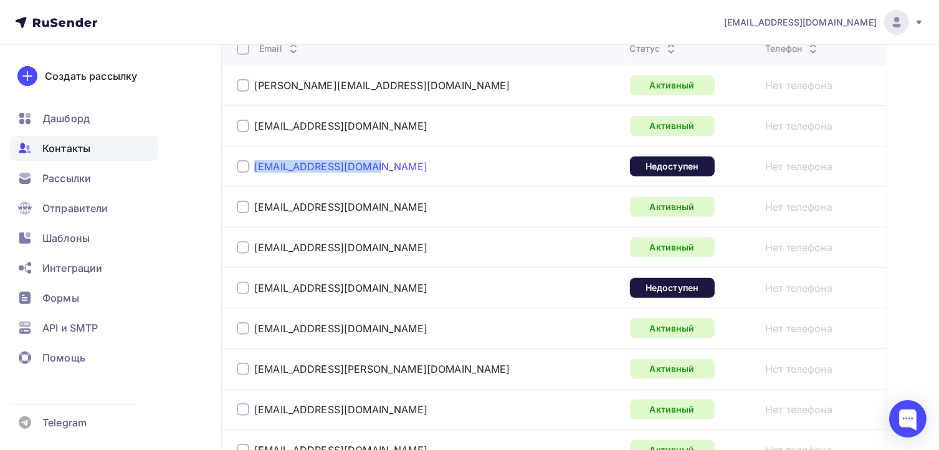
copy div "[EMAIL_ADDRESS][DOMAIN_NAME]"
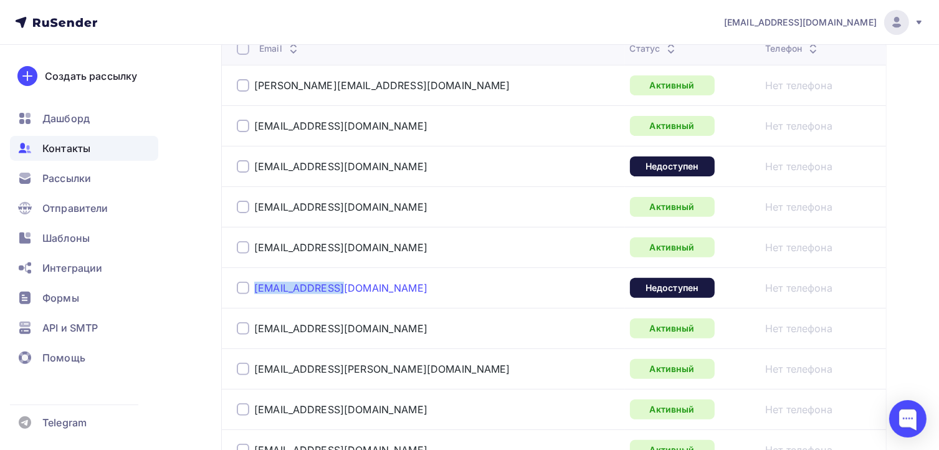
drag, startPoint x: 355, startPoint y: 289, endPoint x: 254, endPoint y: 290, distance: 100.9
click at [254, 290] on div "[EMAIL_ADDRESS][DOMAIN_NAME]" at bounding box center [392, 288] width 311 height 20
copy link "[EMAIL_ADDRESS][DOMAIN_NAME]"
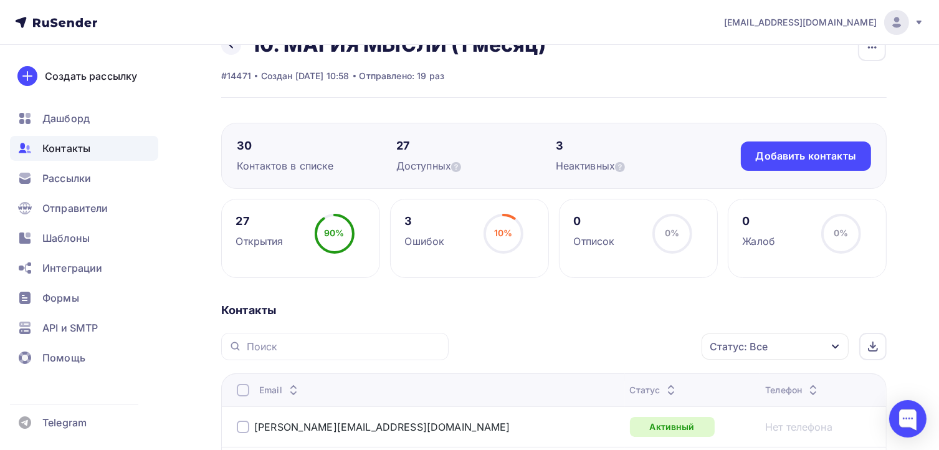
scroll to position [14, 0]
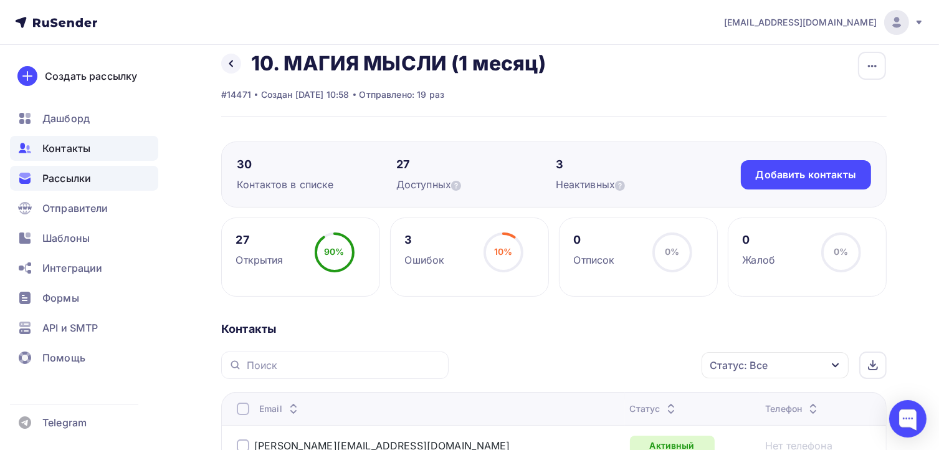
click at [49, 173] on span "Рассылки" at bounding box center [66, 178] width 49 height 15
